Goal: Information Seeking & Learning: Learn about a topic

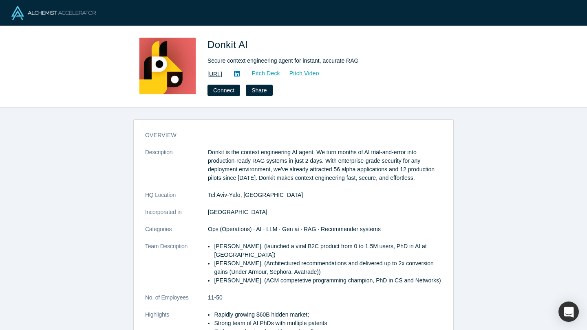
scroll to position [10, 0]
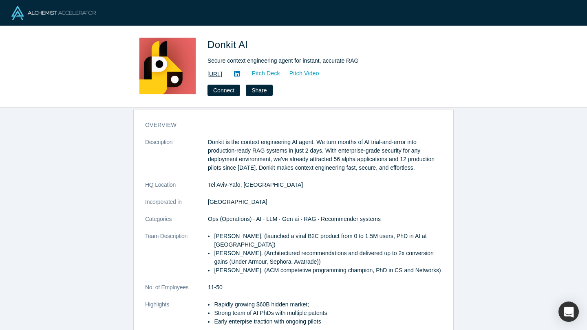
click at [222, 72] on link "https://donkit.ai/" at bounding box center [214, 74] width 15 height 9
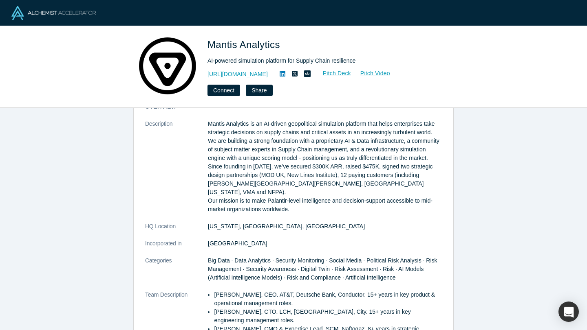
scroll to position [28, 0]
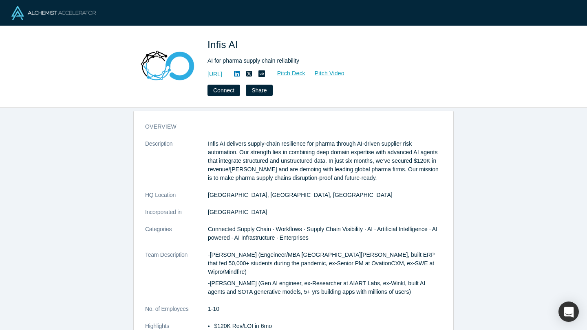
scroll to position [9, 0]
click at [217, 72] on link "[URL]" at bounding box center [214, 74] width 15 height 9
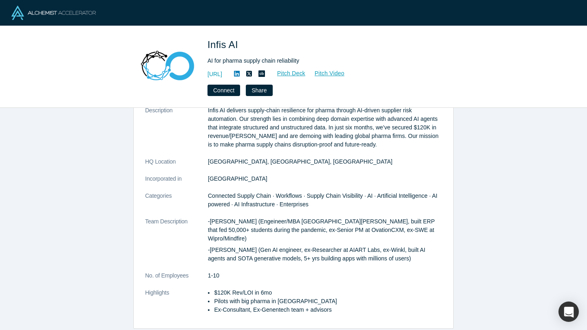
scroll to position [0, 0]
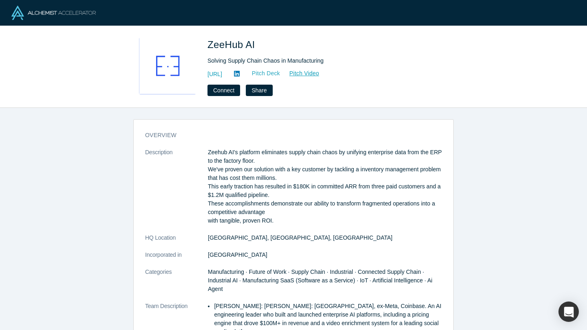
click at [280, 72] on link "Pitch Deck" at bounding box center [261, 73] width 37 height 9
click at [280, 73] on link "Pitch Deck" at bounding box center [261, 73] width 37 height 9
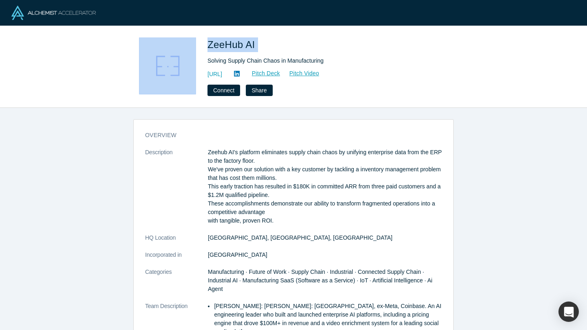
drag, startPoint x: 258, startPoint y: 44, endPoint x: 187, endPoint y: 43, distance: 70.5
click at [187, 43] on div "ZeeHub AI Solving Supply Chain Chaos in Manufacturing https://zeehub.ai Pitch D…" at bounding box center [293, 66] width 320 height 59
copy div "ZeeHub AI"
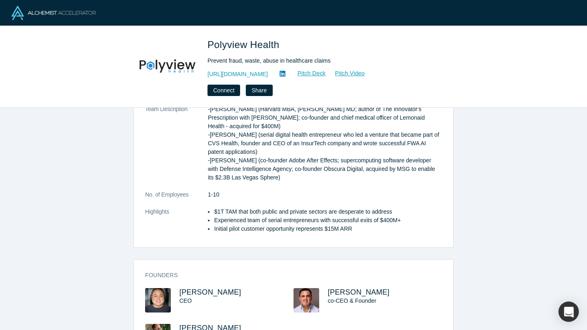
scroll to position [165, 0]
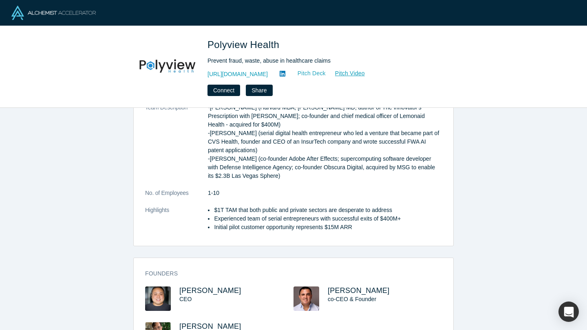
click at [320, 70] on link "Pitch Deck" at bounding box center [306, 73] width 37 height 9
drag, startPoint x: 281, startPoint y: 46, endPoint x: 202, endPoint y: 40, distance: 79.3
click at [202, 40] on div "Polyview Health Prevent fraud, waste, abuse in healthcare claims https://www.Po…" at bounding box center [293, 66] width 320 height 59
copy span "Polyview Health"
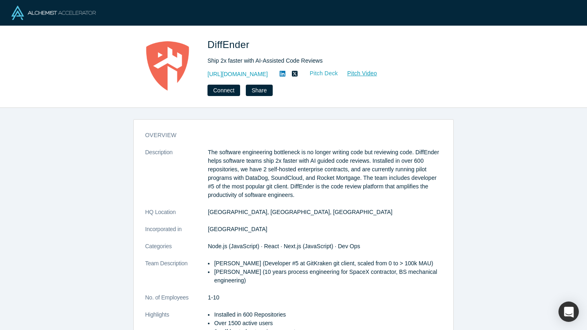
click at [315, 72] on link "Pitch Deck" at bounding box center [319, 73] width 37 height 9
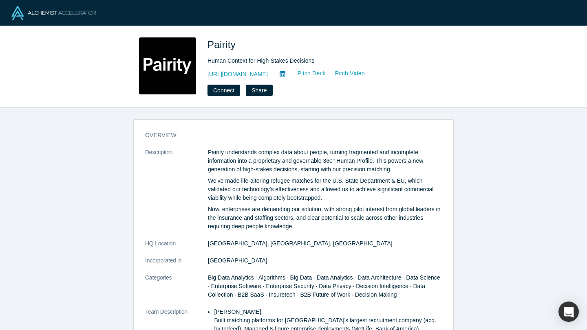
click at [295, 72] on link "Pitch Deck" at bounding box center [306, 73] width 37 height 9
click at [232, 44] on span "Pairity" at bounding box center [222, 44] width 31 height 11
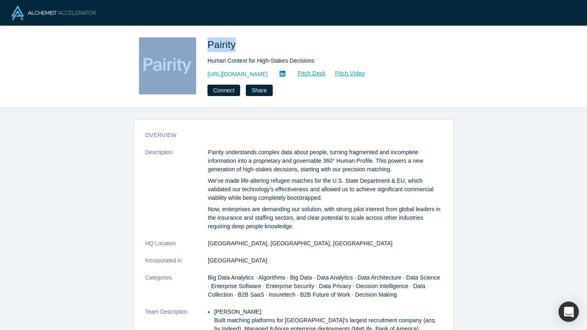
drag, startPoint x: 234, startPoint y: 44, endPoint x: 194, endPoint y: 44, distance: 40.3
click at [194, 44] on div "Pairity Human Context for High-Stakes Decisions https://pairity.ca/ Pitch Deck …" at bounding box center [293, 66] width 320 height 59
copy div "Pairity"
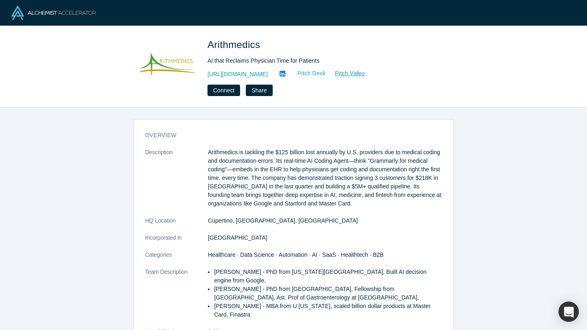
click at [304, 71] on link "Pitch Deck" at bounding box center [306, 73] width 37 height 9
drag, startPoint x: 209, startPoint y: 46, endPoint x: 286, endPoint y: 50, distance: 76.7
click at [286, 50] on h1 "Arithmedics" at bounding box center [321, 44] width 228 height 15
copy span "Arithmedics"
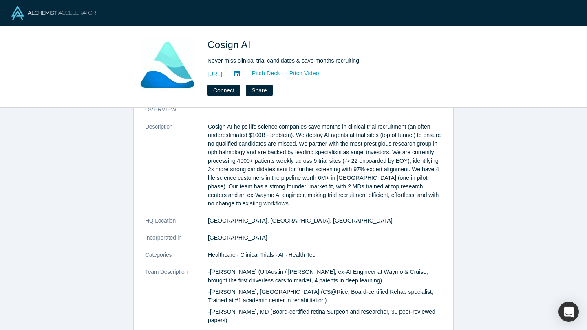
scroll to position [19, 0]
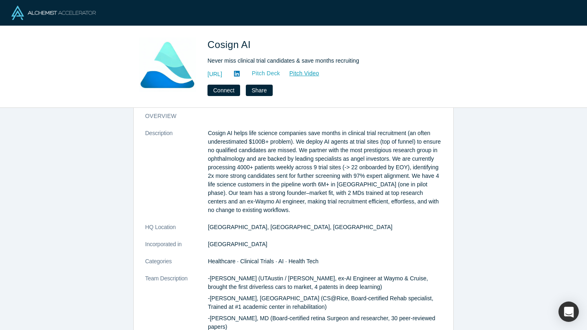
click at [280, 76] on link "Pitch Deck" at bounding box center [261, 73] width 37 height 9
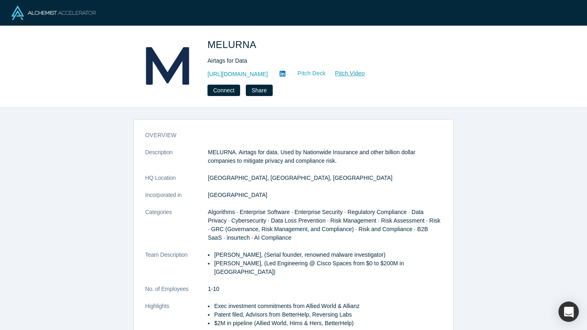
click at [311, 75] on link "Pitch Deck" at bounding box center [306, 73] width 37 height 9
drag, startPoint x: 209, startPoint y: 46, endPoint x: 261, endPoint y: 46, distance: 52.2
click at [261, 46] on h1 "MELURNA" at bounding box center [321, 44] width 228 height 15
copy span "MELURNA"
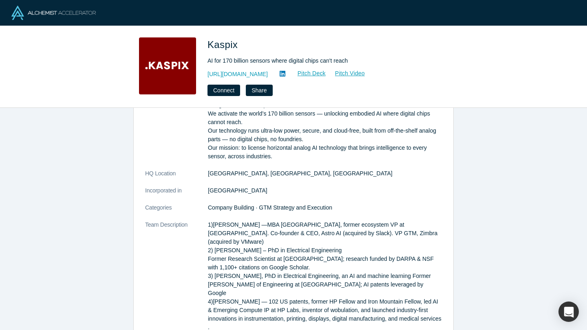
scroll to position [57, 0]
click at [288, 71] on link "Pitch Deck" at bounding box center [306, 73] width 37 height 9
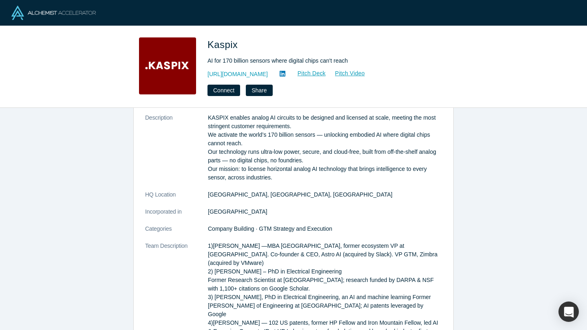
scroll to position [33, 0]
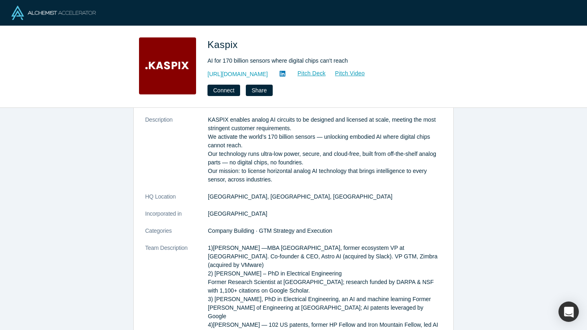
click at [210, 44] on span "Kaspix" at bounding box center [223, 44] width 33 height 11
drag, startPoint x: 208, startPoint y: 44, endPoint x: 243, endPoint y: 44, distance: 34.6
click at [243, 44] on h1 "Kaspix" at bounding box center [321, 44] width 228 height 15
copy span "Kaspix"
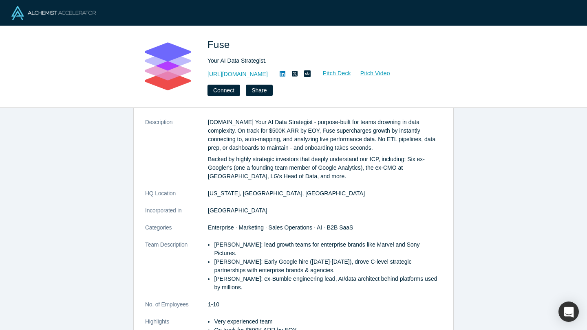
scroll to position [31, 0]
click at [314, 73] on link "Pitch Deck" at bounding box center [332, 73] width 37 height 9
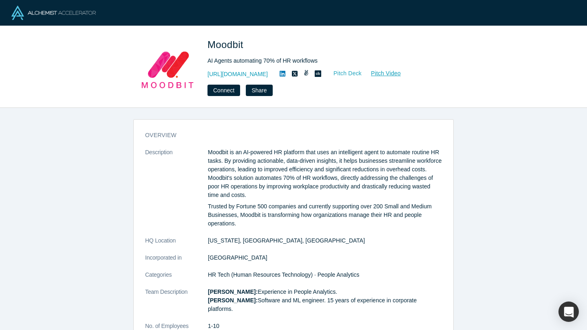
click at [338, 75] on link "Pitch Deck" at bounding box center [342, 73] width 37 height 9
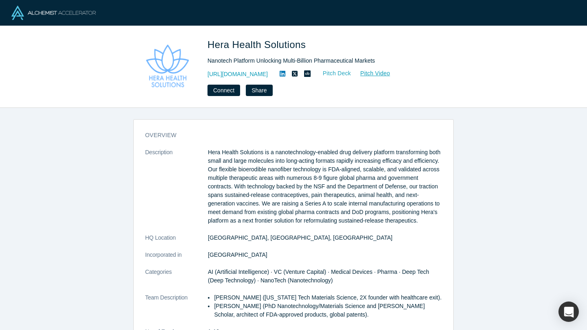
click at [351, 70] on link "Pitch Deck" at bounding box center [332, 73] width 37 height 9
click at [268, 72] on link "[URL][DOMAIN_NAME]" at bounding box center [237, 74] width 60 height 9
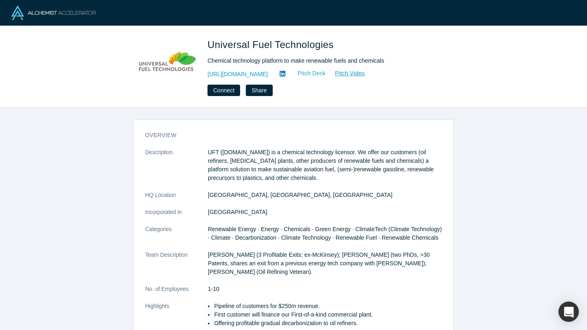
click at [300, 71] on link "Pitch Deck" at bounding box center [306, 73] width 37 height 9
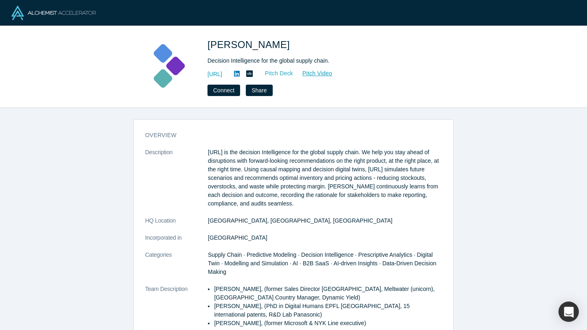
click at [293, 71] on link "Pitch Deck" at bounding box center [274, 73] width 37 height 9
click at [213, 71] on link "[URL]" at bounding box center [214, 74] width 15 height 9
